Goal: Task Accomplishment & Management: Use online tool/utility

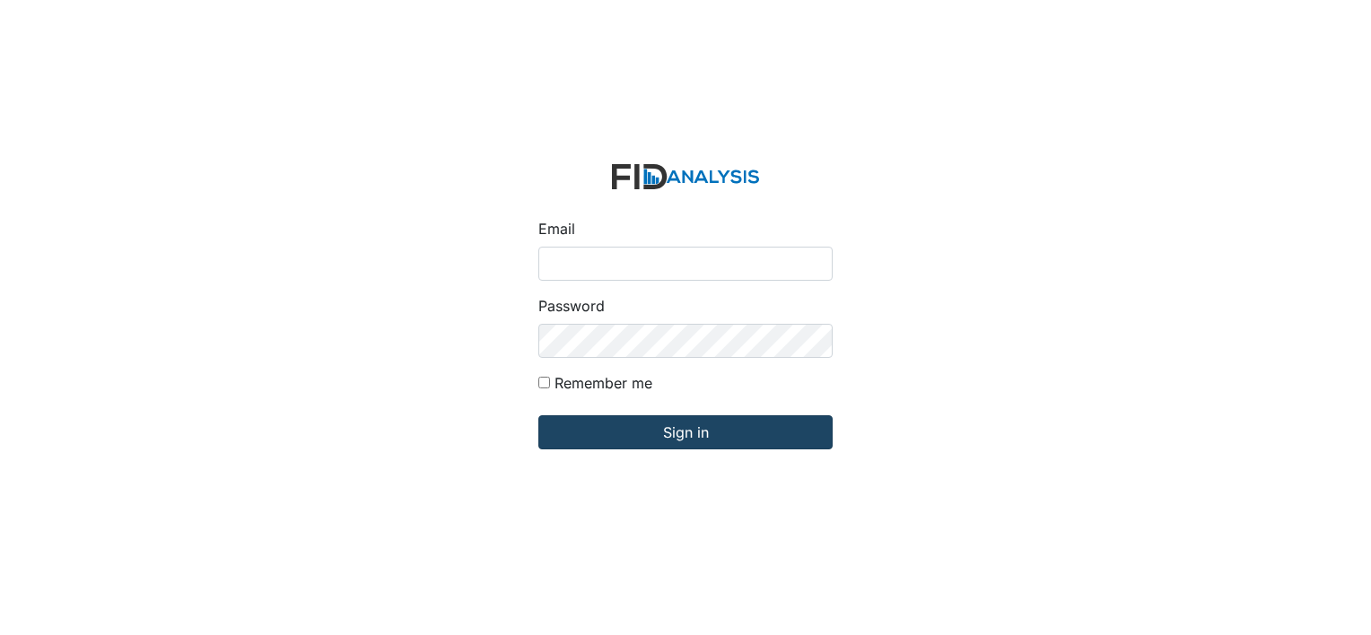
type input "[PERSON_NAME][EMAIL_ADDRESS][DOMAIN_NAME]"
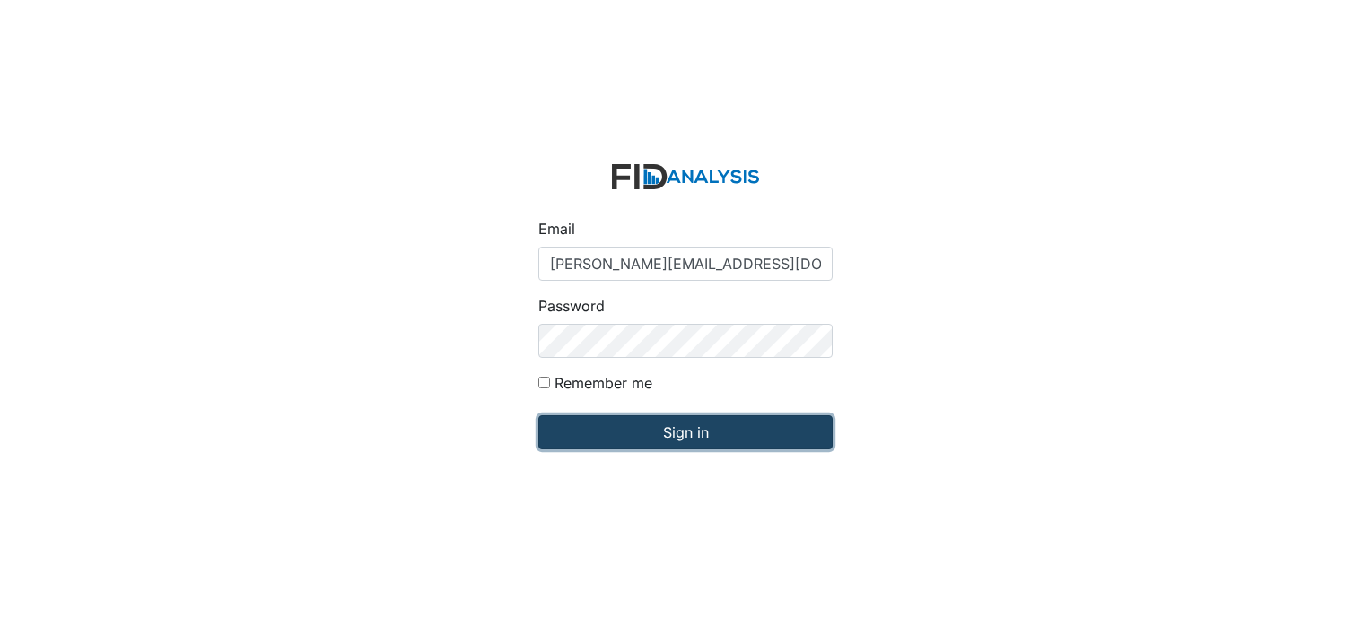
click at [626, 442] on input "Sign in" at bounding box center [685, 433] width 294 height 34
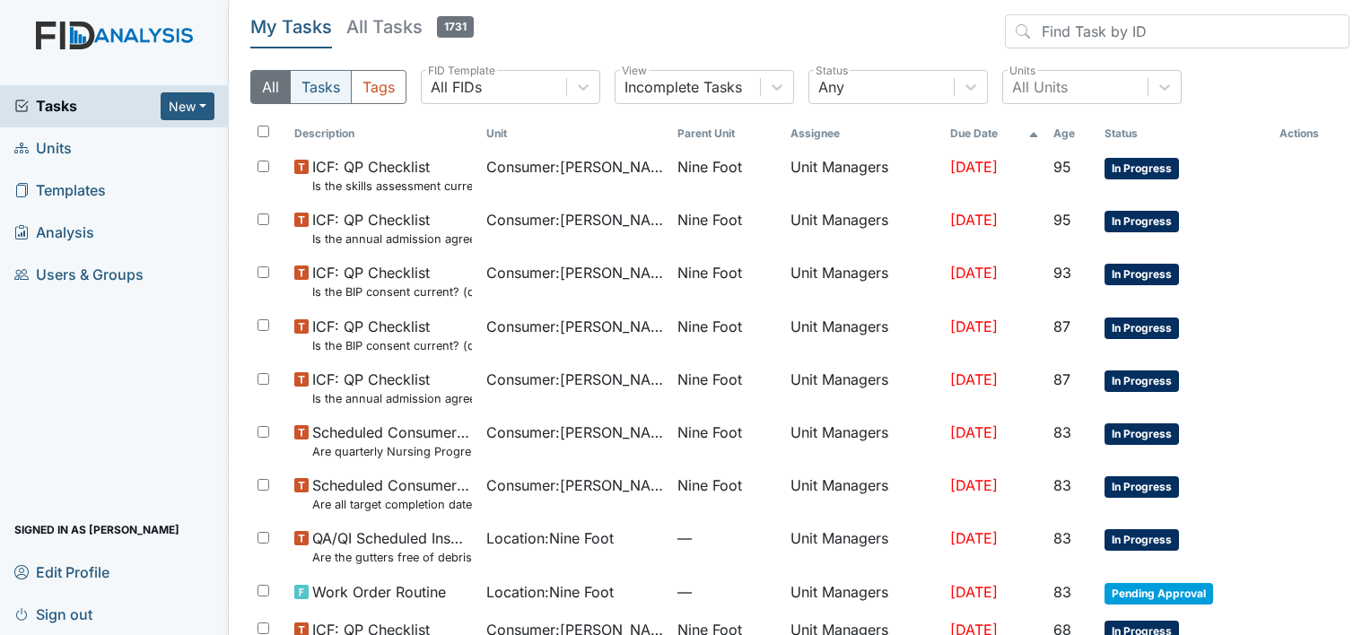
click at [313, 87] on button "Tasks" at bounding box center [321, 87] width 62 height 34
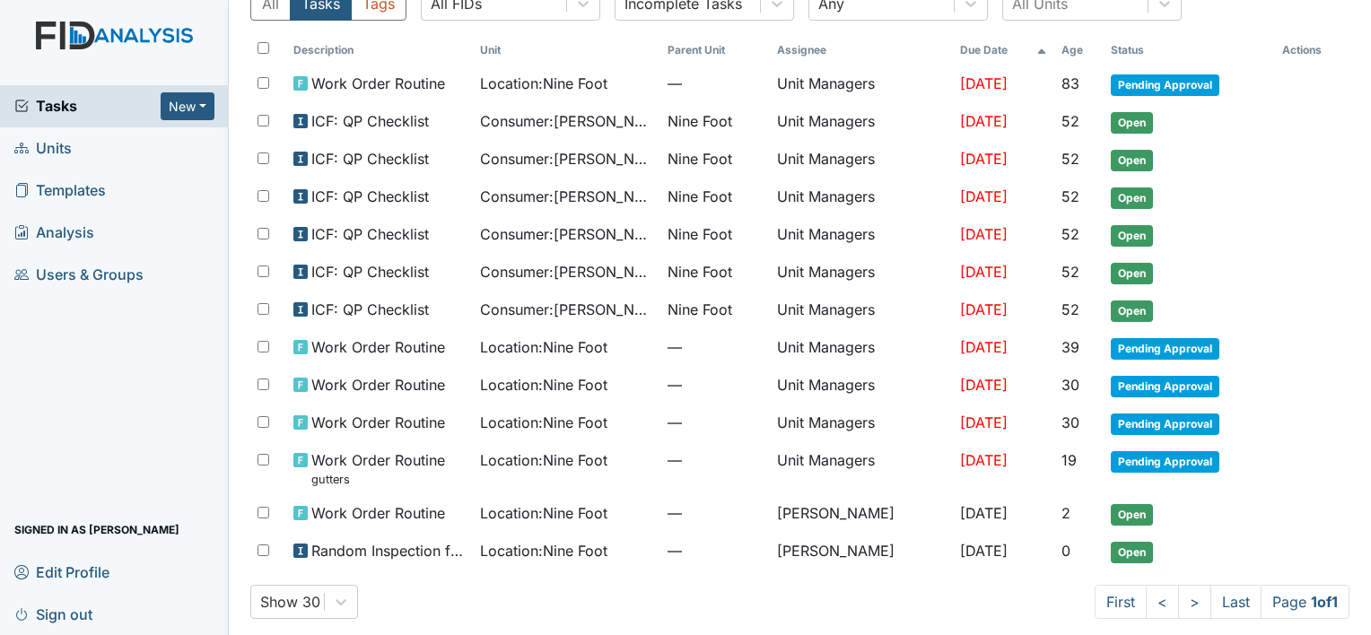
scroll to position [87, 0]
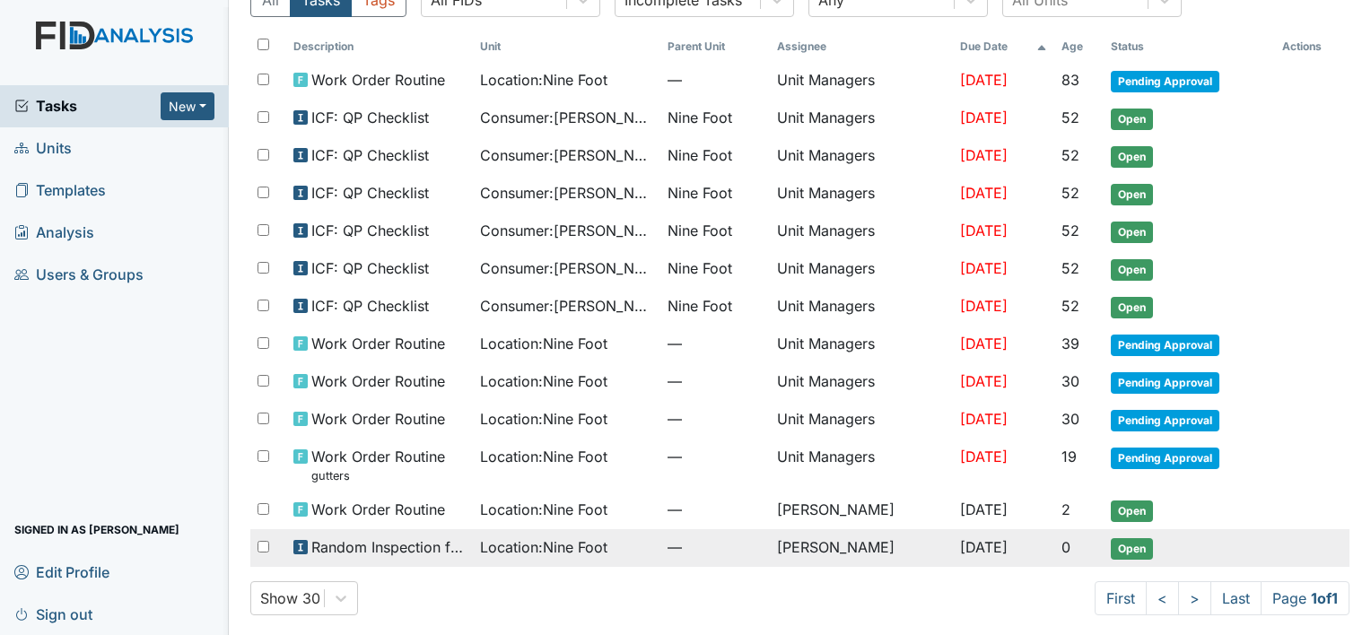
click at [560, 537] on span "Location : Nine Foot" at bounding box center [543, 548] width 127 height 22
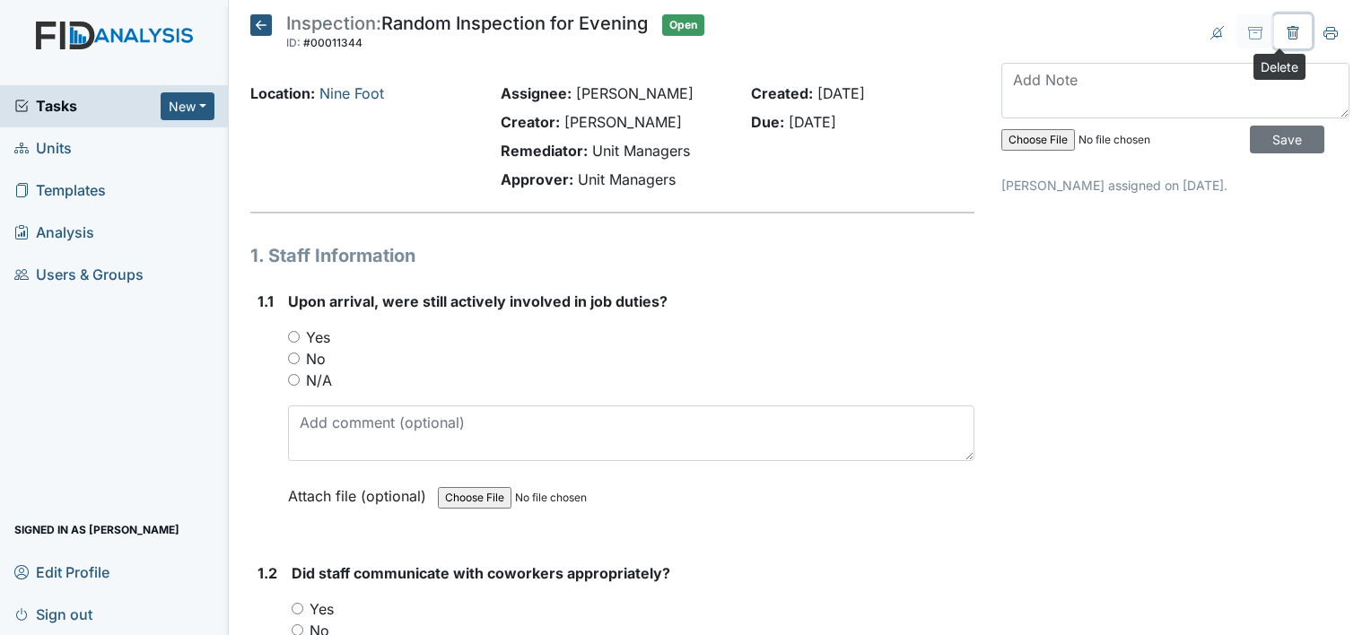
click at [1290, 31] on icon at bounding box center [1292, 34] width 5 height 6
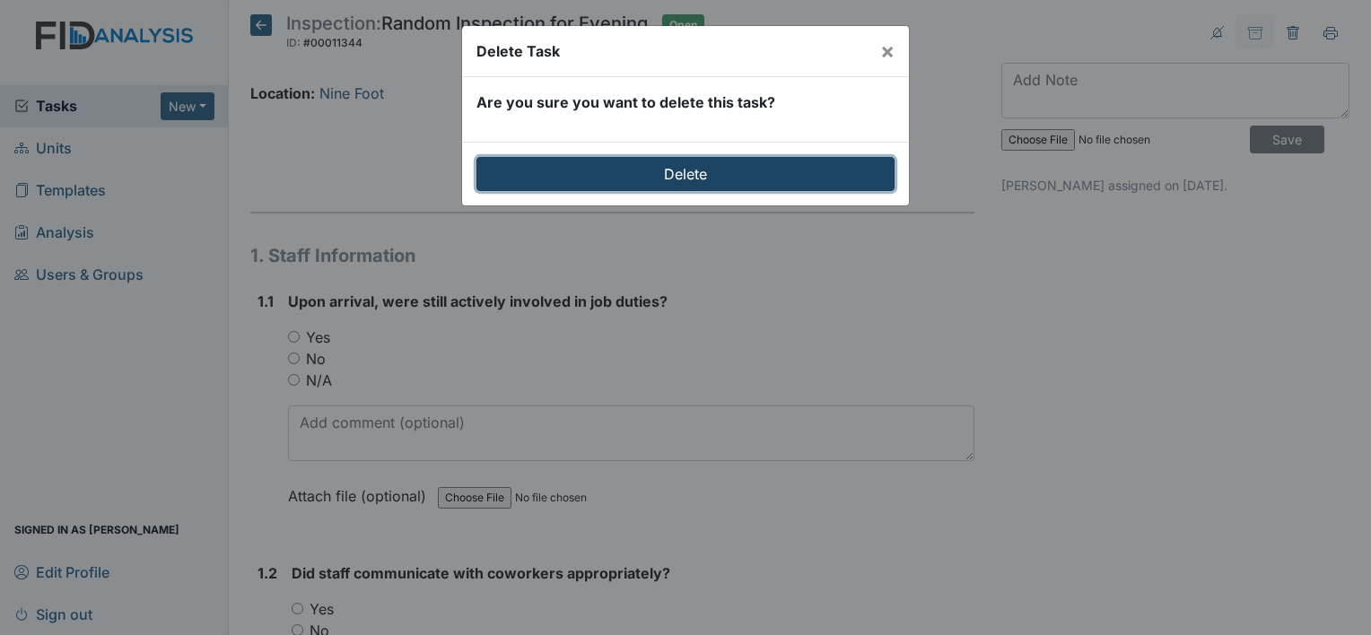
click at [726, 175] on input "Delete" at bounding box center [686, 174] width 418 height 34
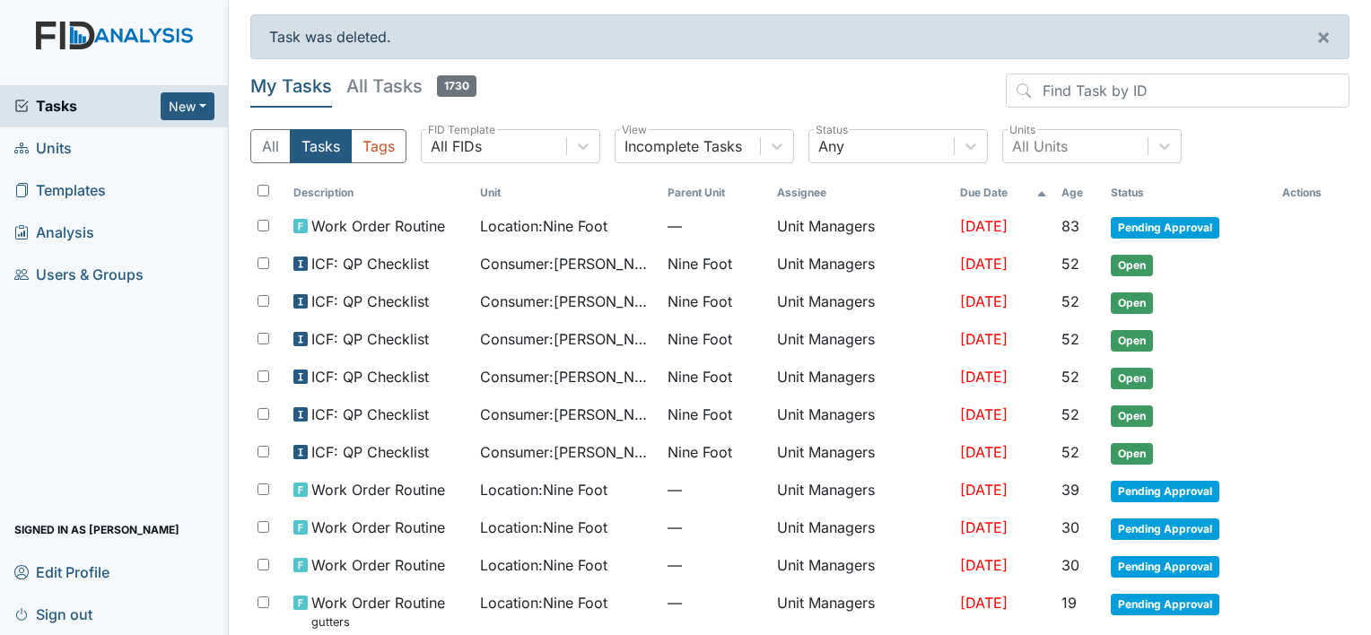
click at [63, 151] on span "Units" at bounding box center [42, 149] width 57 height 28
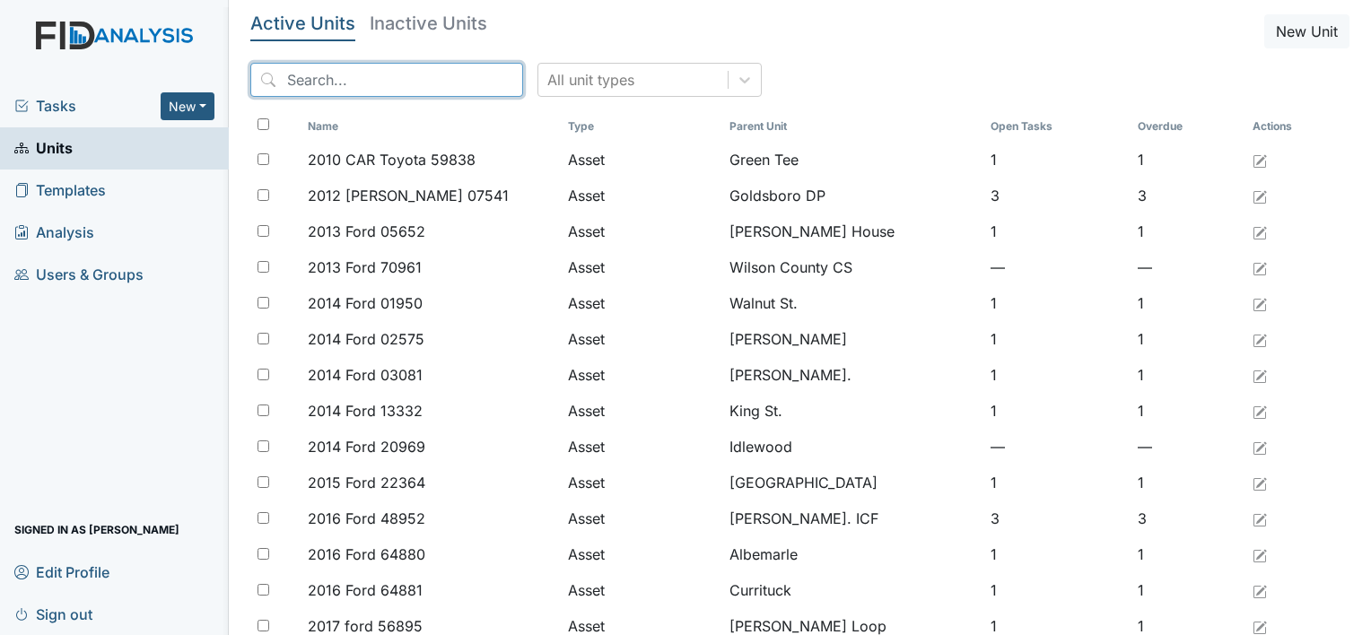
click at [294, 77] on input "search" at bounding box center [386, 80] width 273 height 34
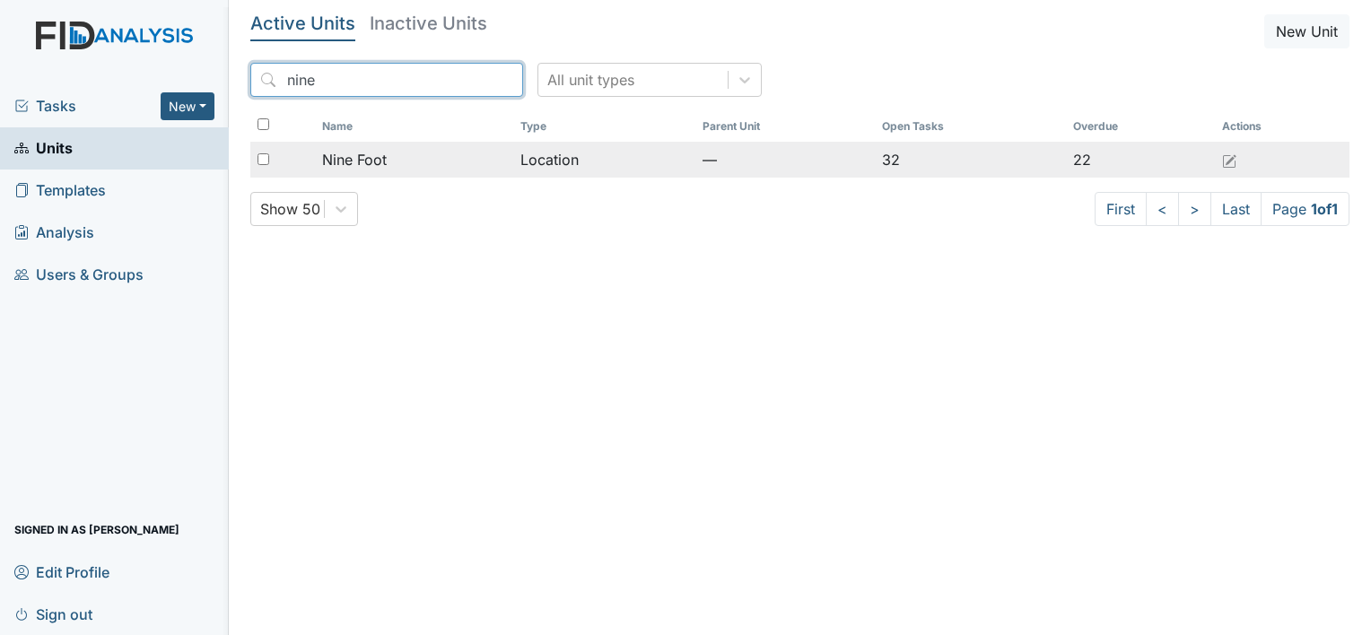
type input "nine"
click at [355, 162] on span "Nine Foot" at bounding box center [354, 160] width 65 height 22
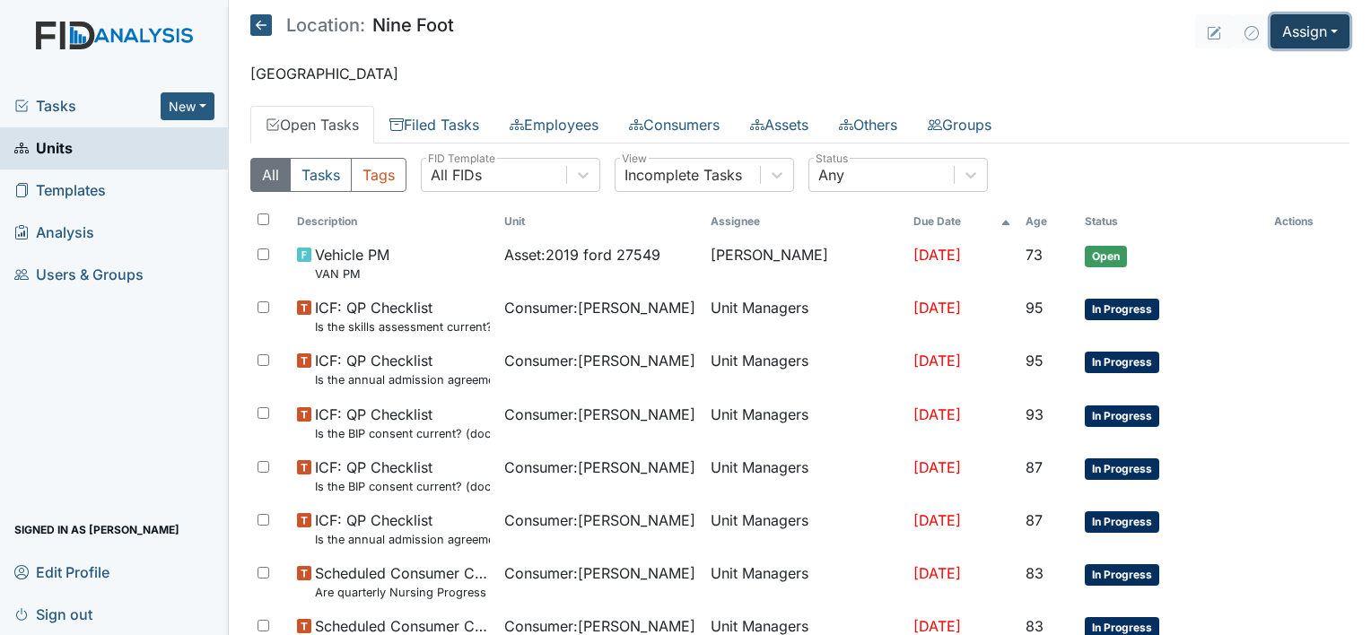
click at [1298, 39] on button "Assign" at bounding box center [1310, 31] width 79 height 34
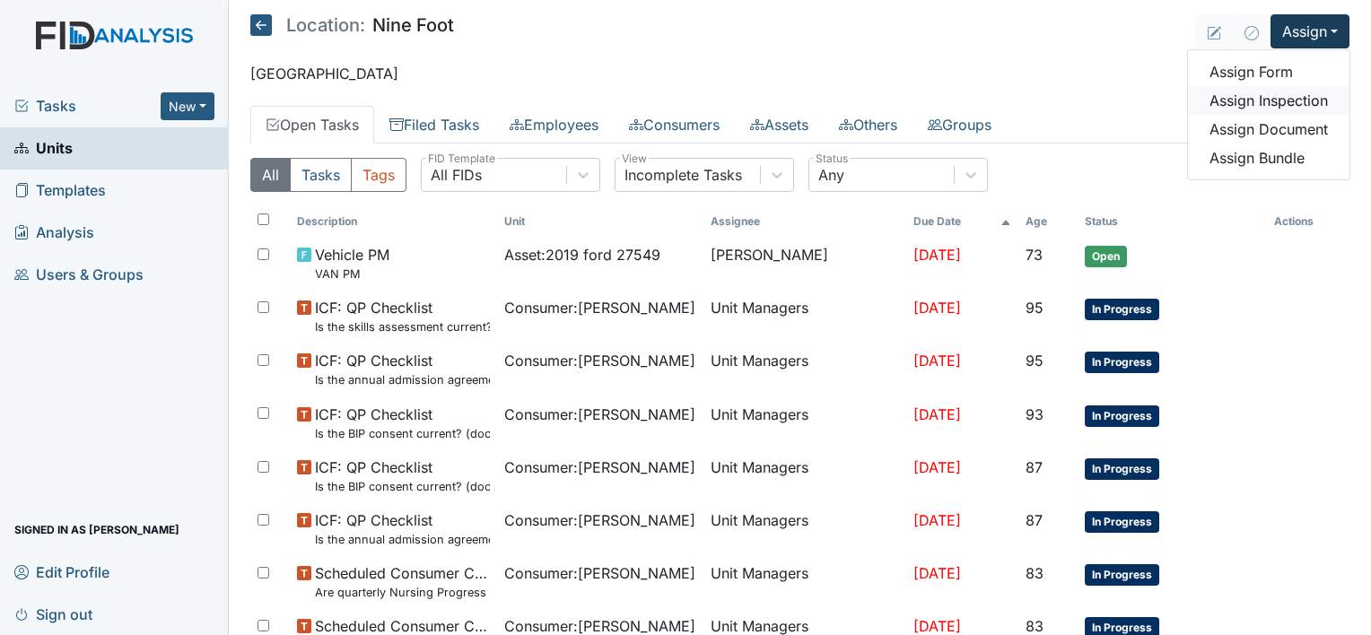
click at [1286, 98] on link "Assign Inspection" at bounding box center [1269, 100] width 162 height 29
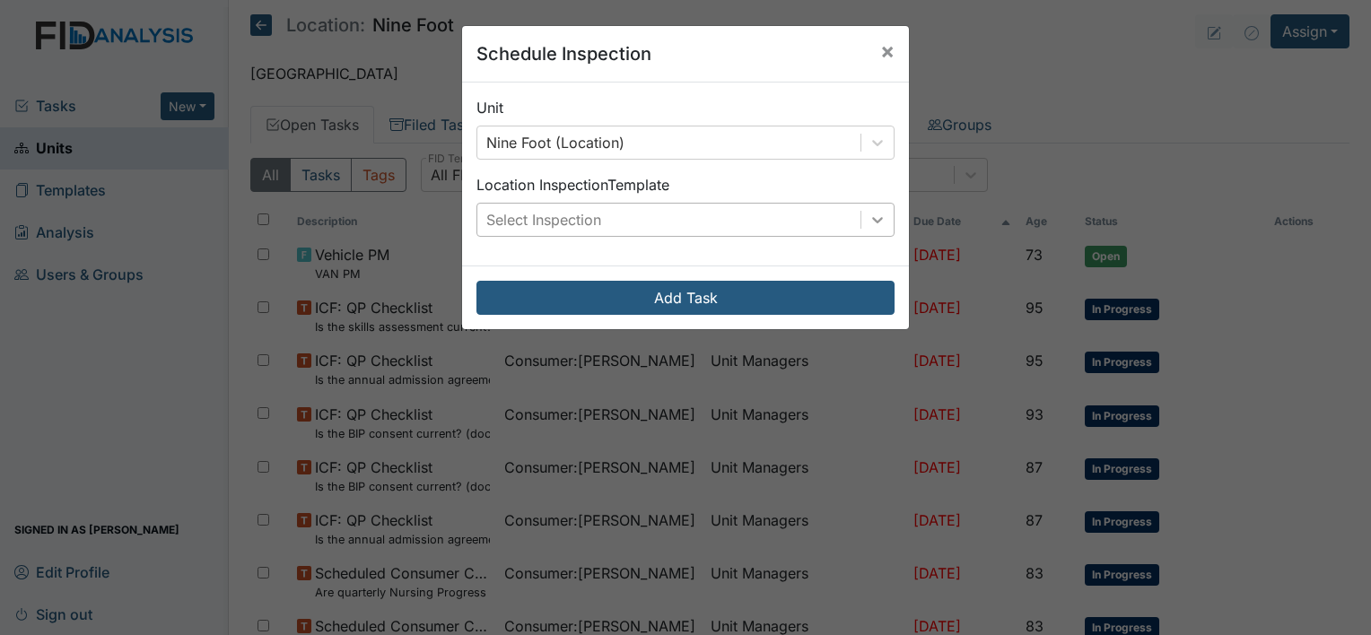
click at [869, 222] on icon at bounding box center [878, 220] width 18 height 18
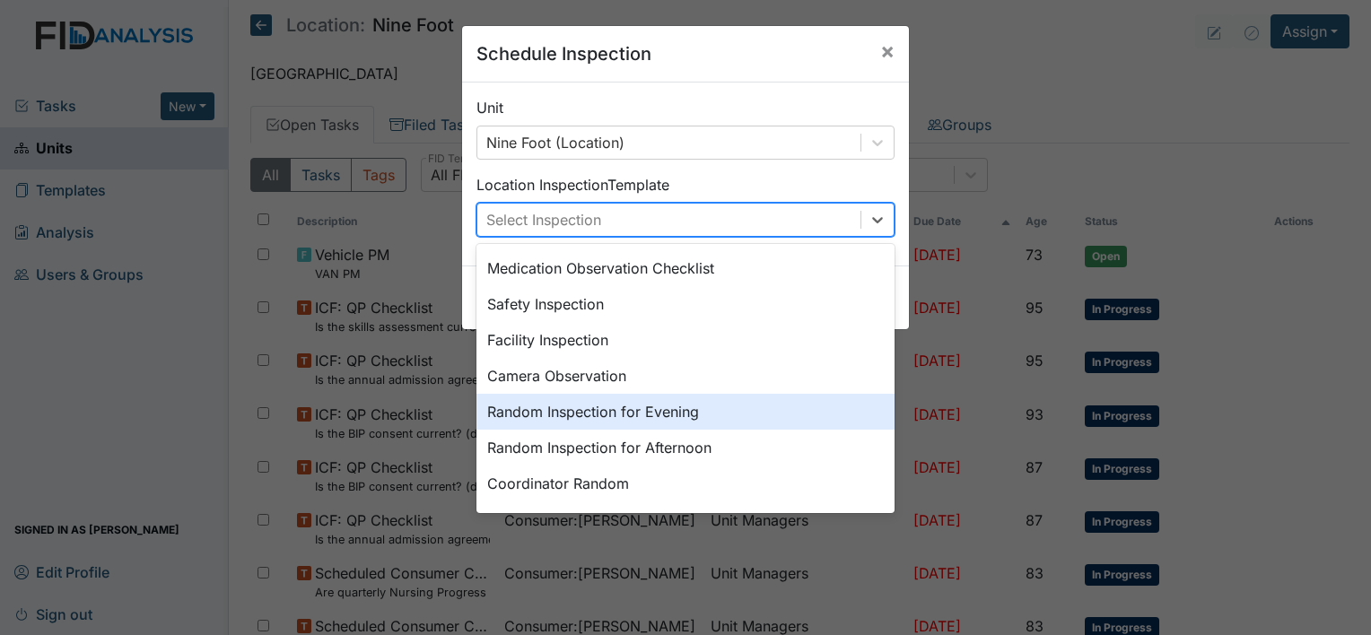
scroll to position [72, 0]
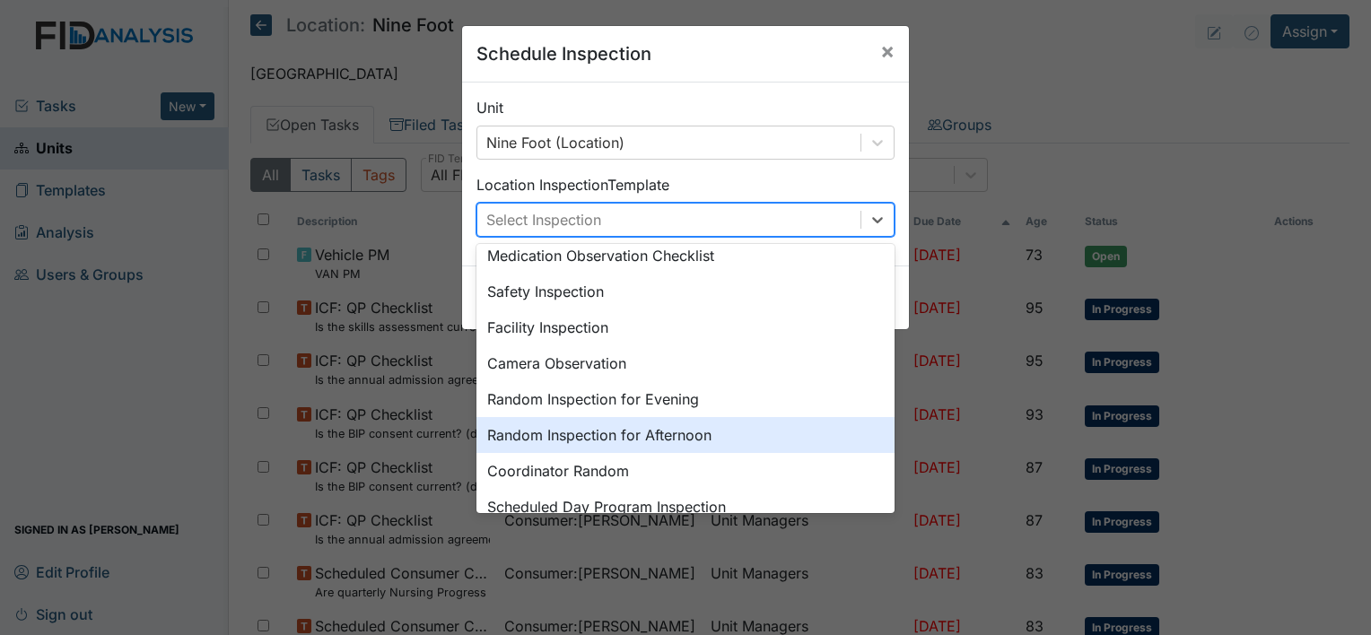
click at [660, 438] on div "Random Inspection for Afternoon" at bounding box center [686, 435] width 418 height 36
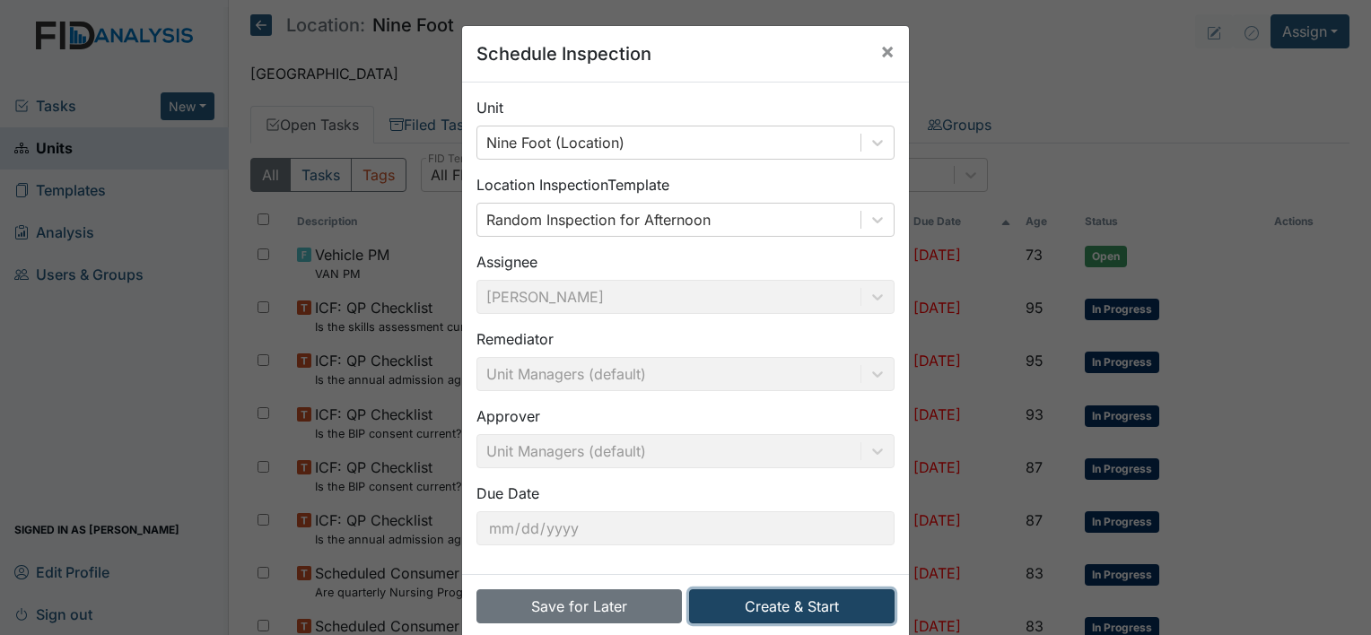
click at [825, 608] on button "Create & Start" at bounding box center [792, 607] width 206 height 34
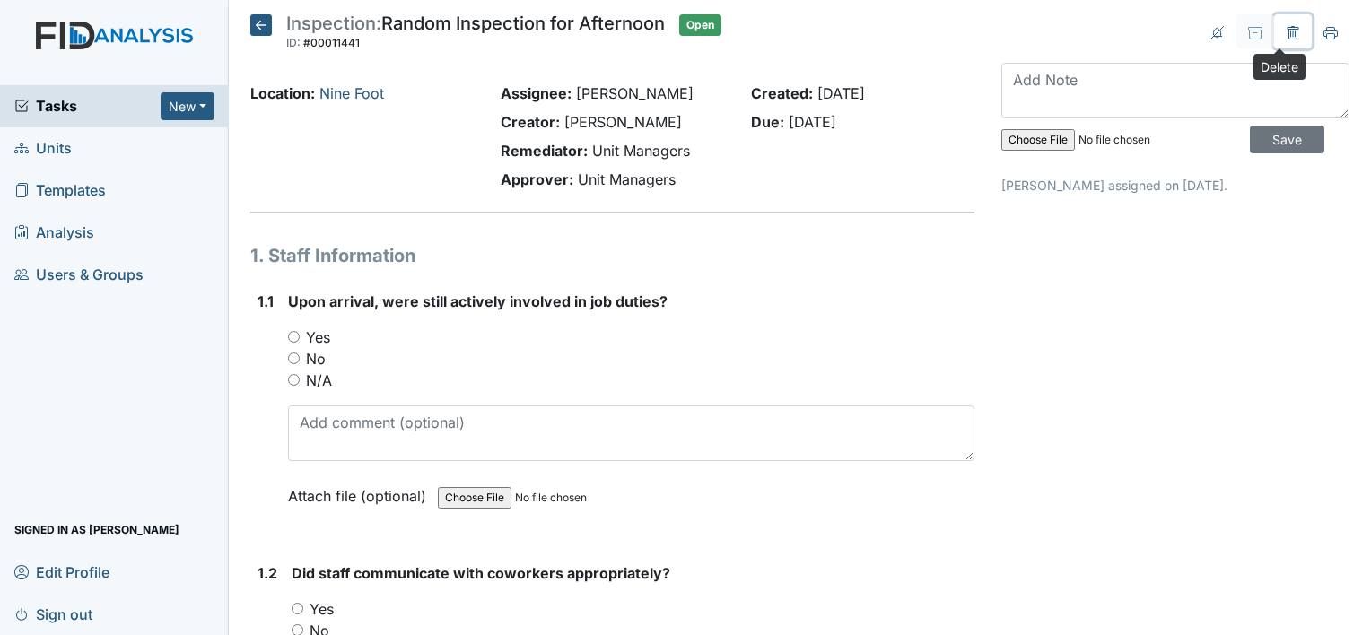
click at [1286, 31] on icon at bounding box center [1293, 33] width 14 height 14
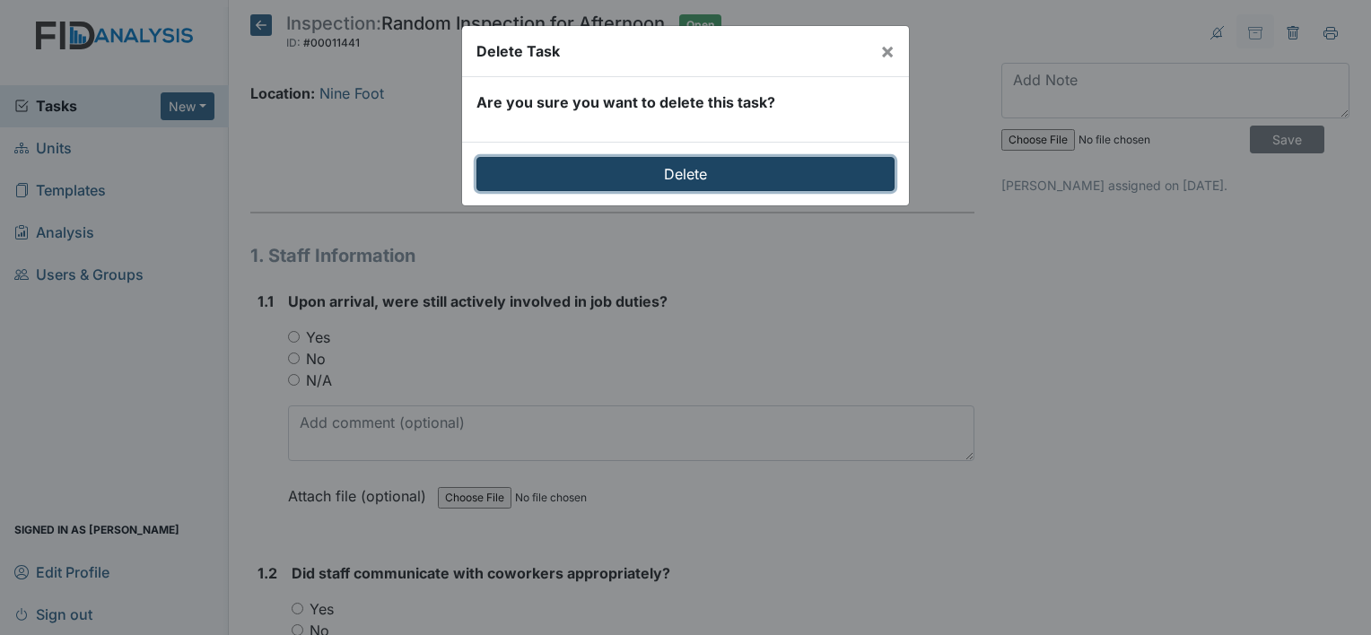
click at [757, 179] on input "Delete" at bounding box center [686, 174] width 418 height 34
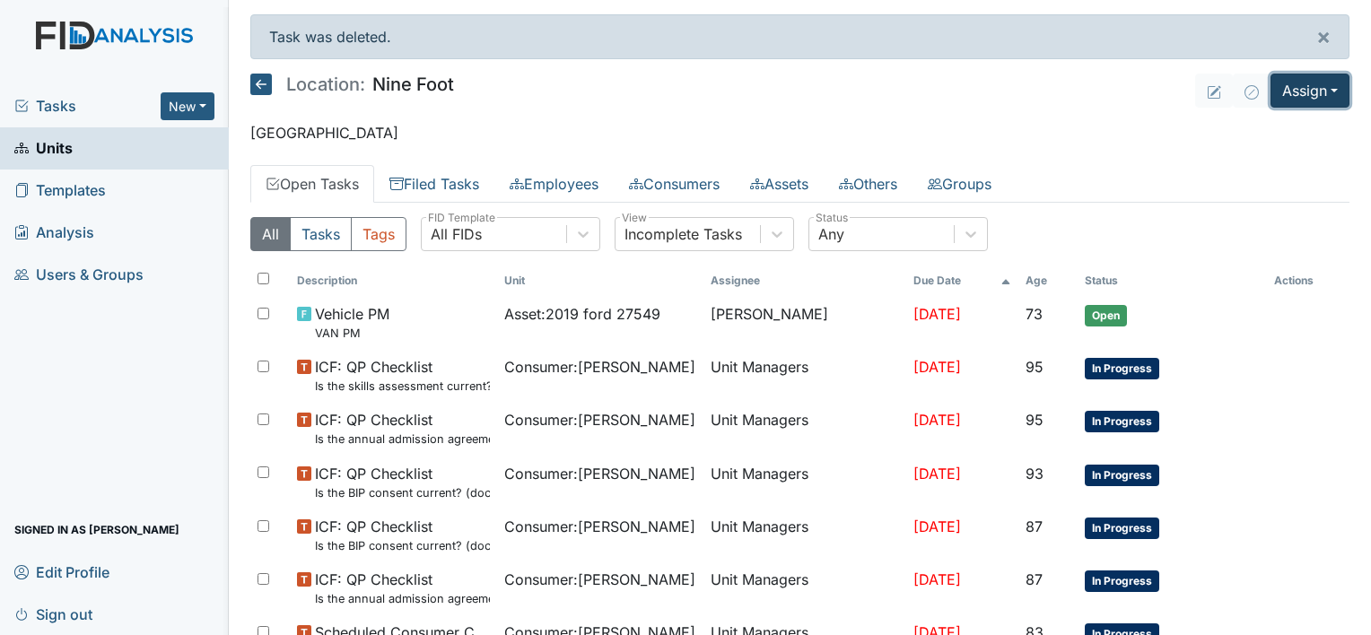
click at [1289, 91] on button "Assign" at bounding box center [1310, 91] width 79 height 34
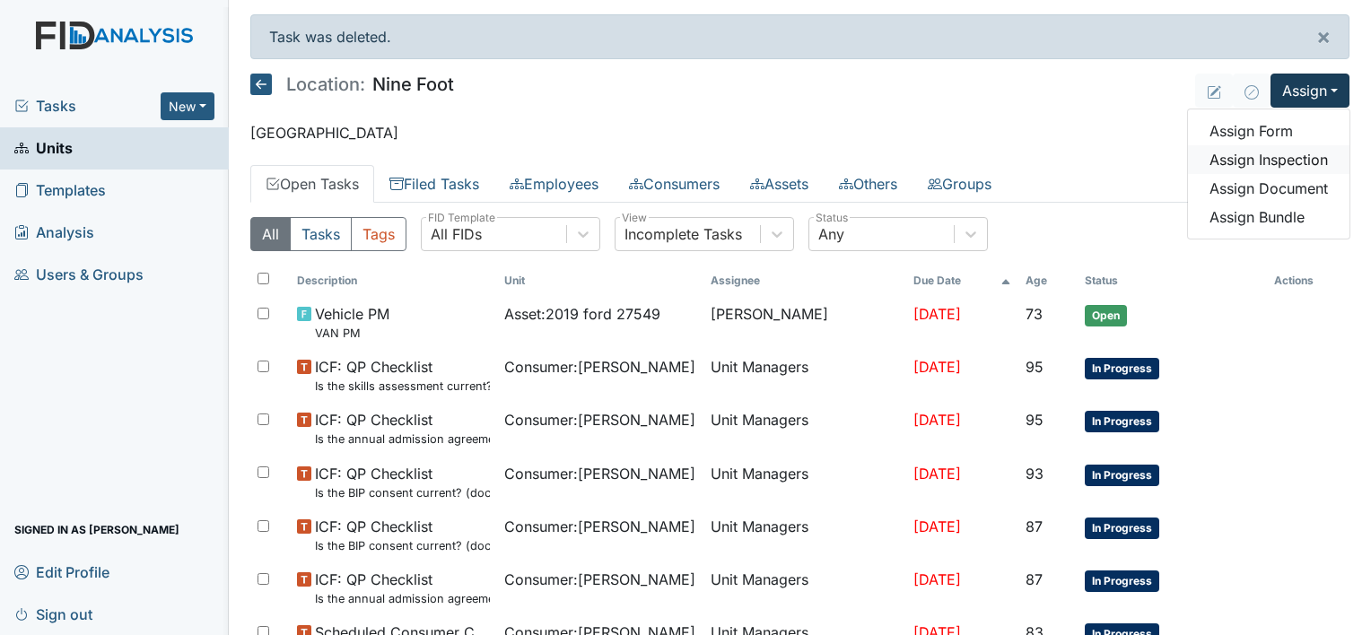
click at [1280, 160] on link "Assign Inspection" at bounding box center [1269, 159] width 162 height 29
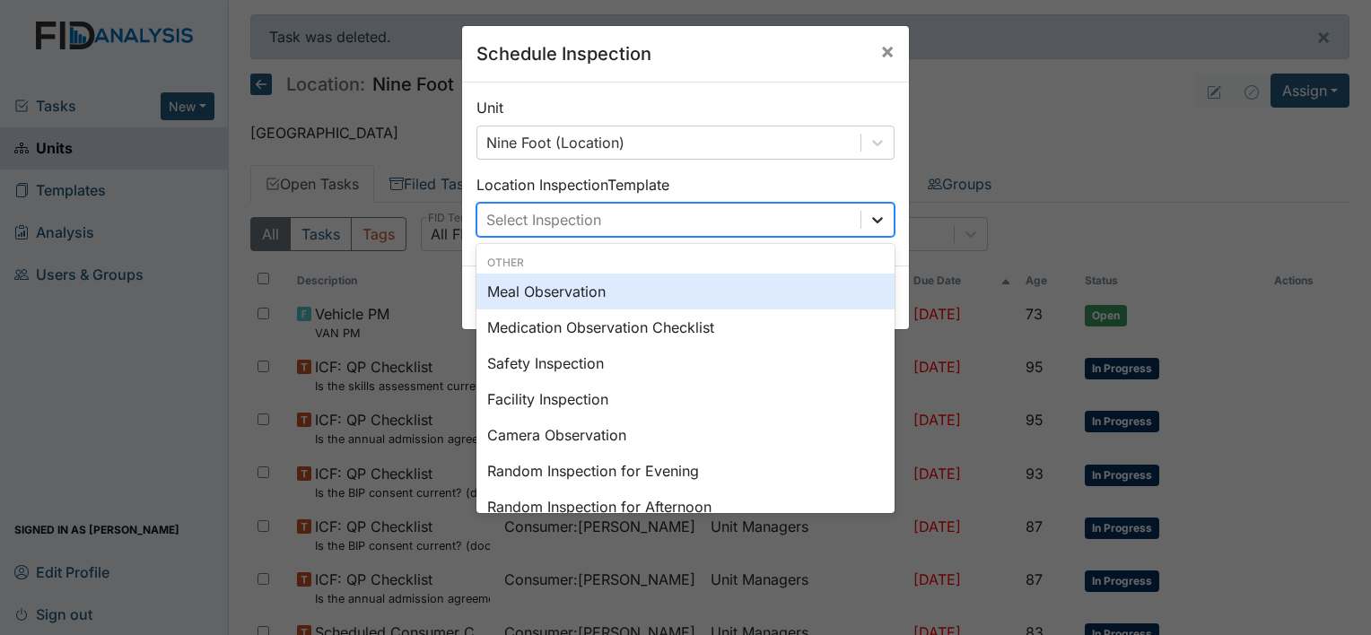
click at [879, 217] on icon at bounding box center [878, 220] width 18 height 18
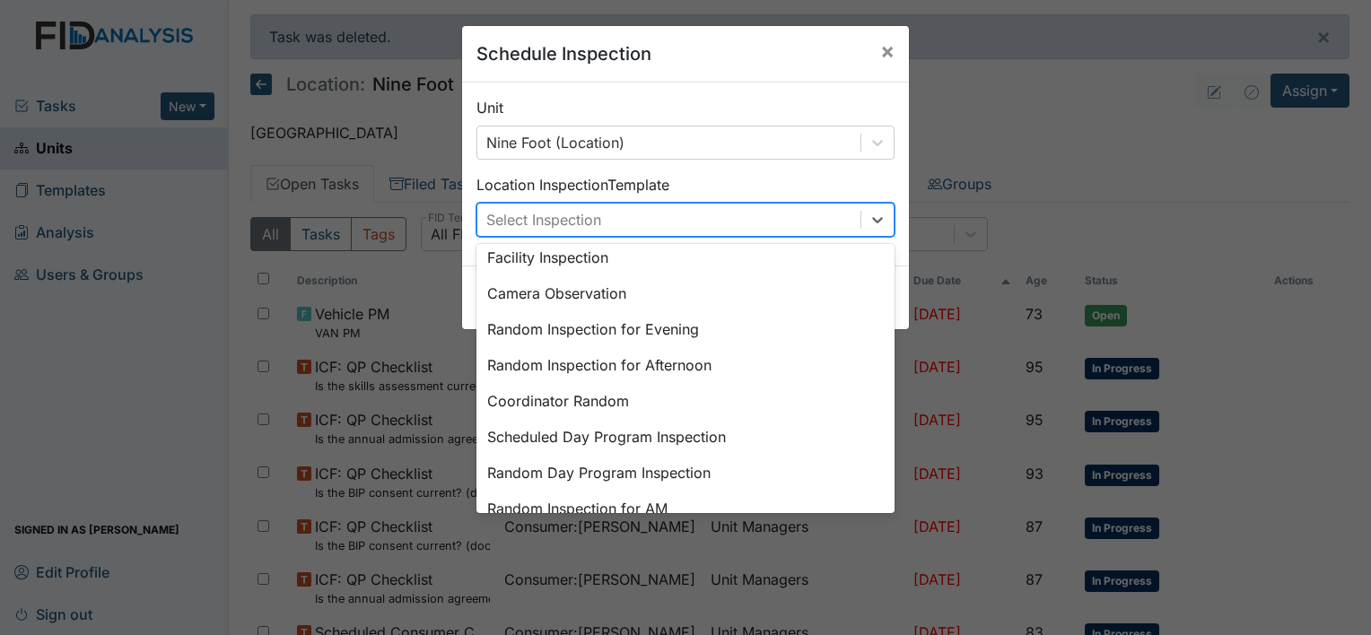
scroll to position [129, 0]
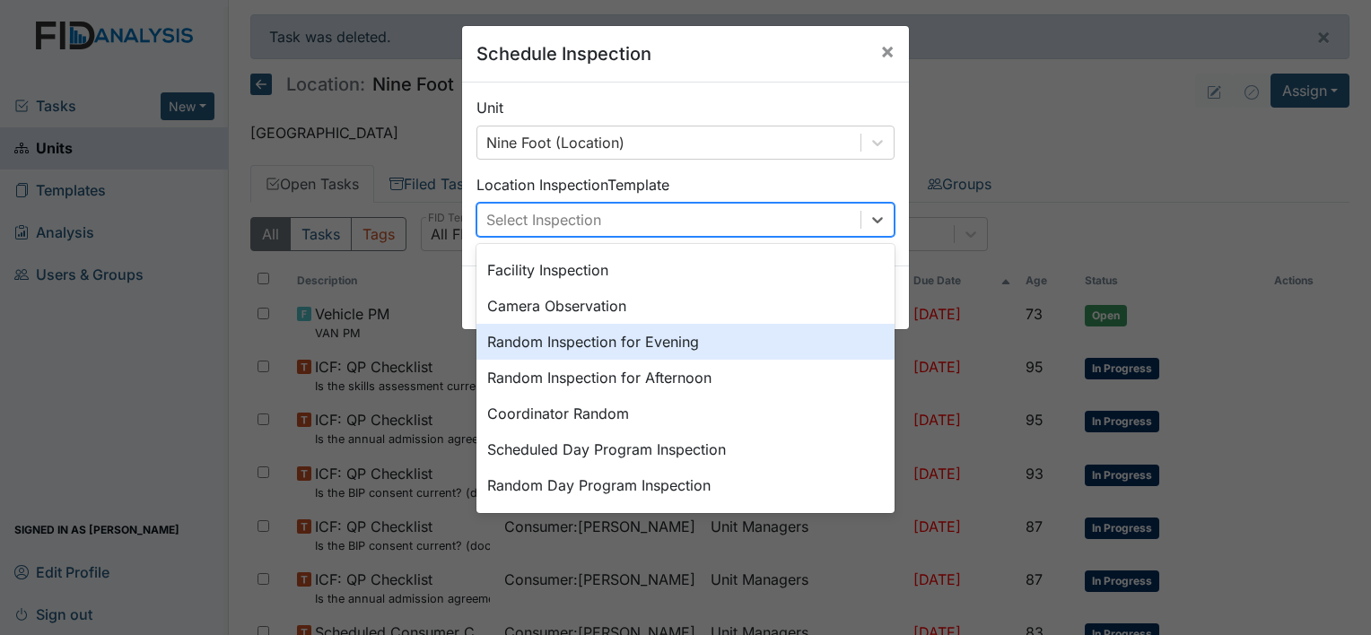
click at [660, 339] on div "Random Inspection for Evening" at bounding box center [686, 342] width 418 height 36
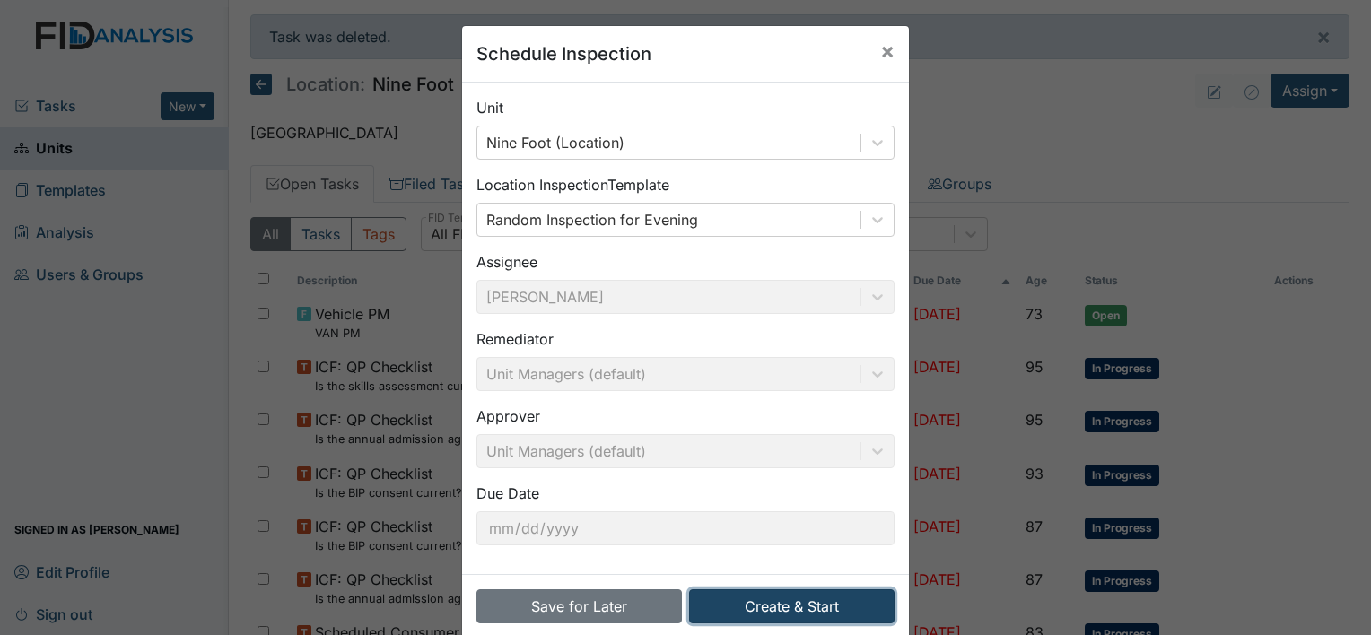
click at [770, 607] on button "Create & Start" at bounding box center [792, 607] width 206 height 34
